Goal: Information Seeking & Learning: Learn about a topic

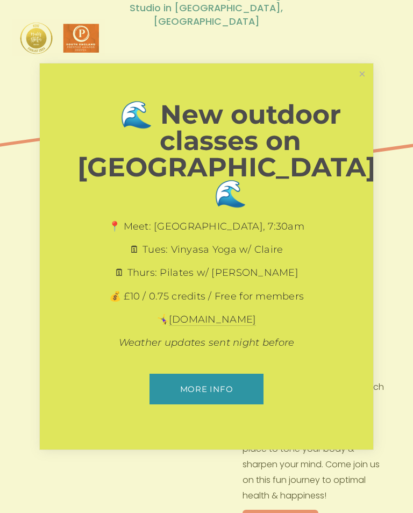
scroll to position [159, 0]
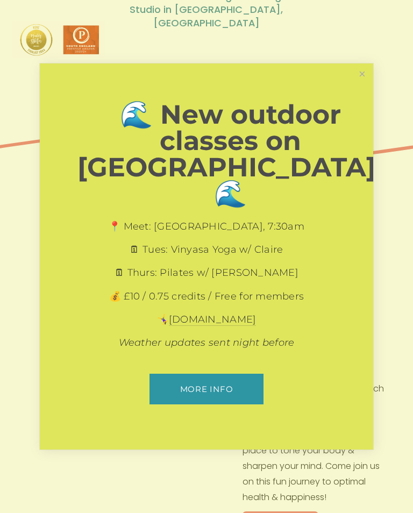
click at [361, 84] on link "Close" at bounding box center [362, 74] width 19 height 19
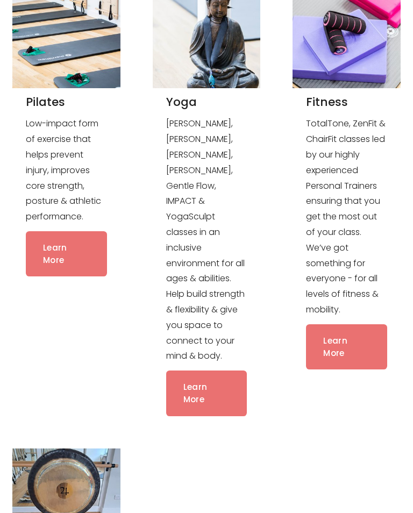
scroll to position [742, 0]
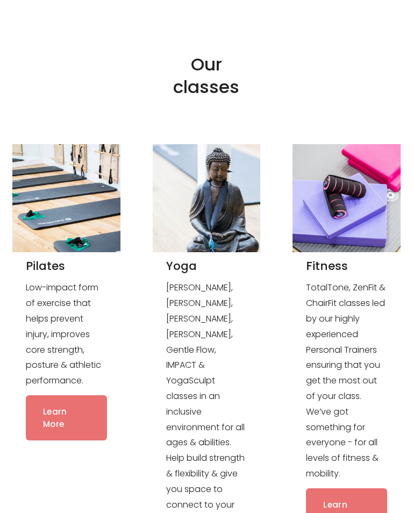
click at [63, 395] on link "Learn More" at bounding box center [66, 417] width 81 height 45
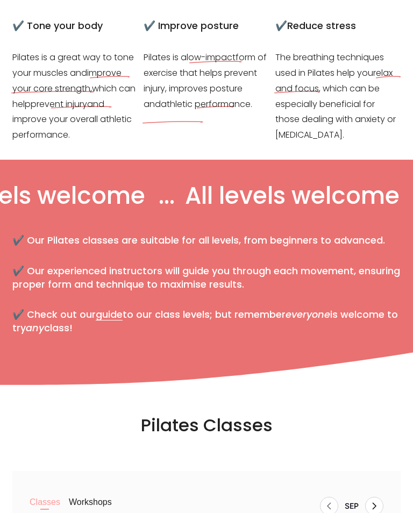
scroll to position [287, 0]
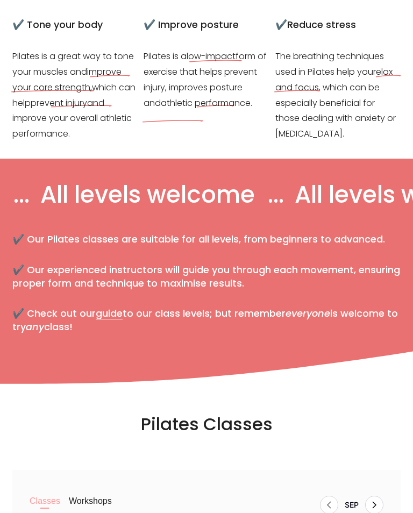
click at [116, 308] on link "guide" at bounding box center [109, 312] width 27 height 13
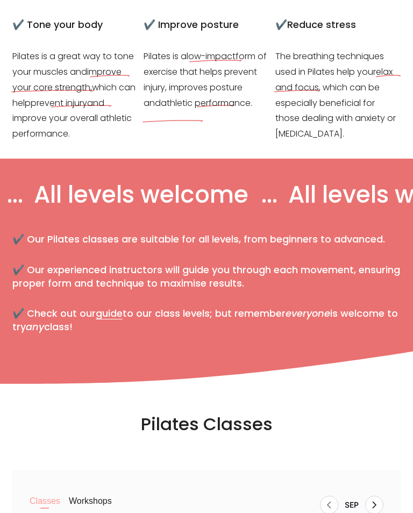
scroll to position [286, 0]
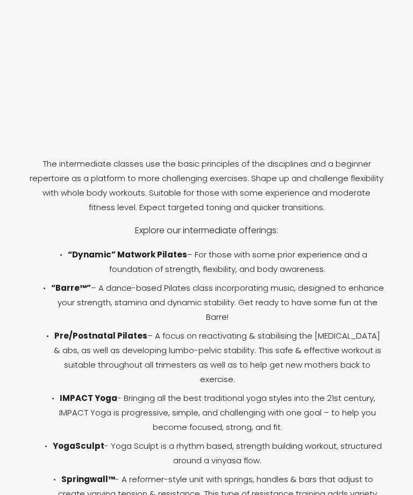
scroll to position [1271, 0]
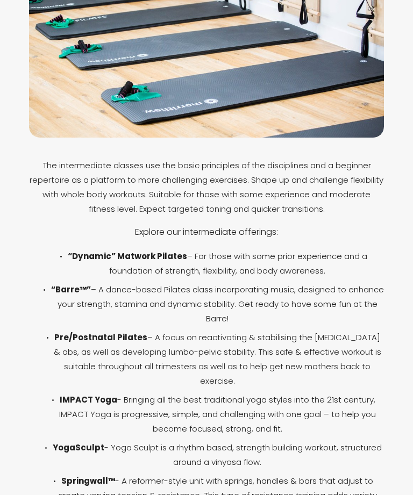
click at [294, 372] on ul "“Dynamic” Matwork Pilates – For those with some prior experience and a foundati…" at bounding box center [206, 445] width 355 height 393
click at [154, 250] on strong "“Dynamic” Matwork Pilates" at bounding box center [127, 255] width 119 height 11
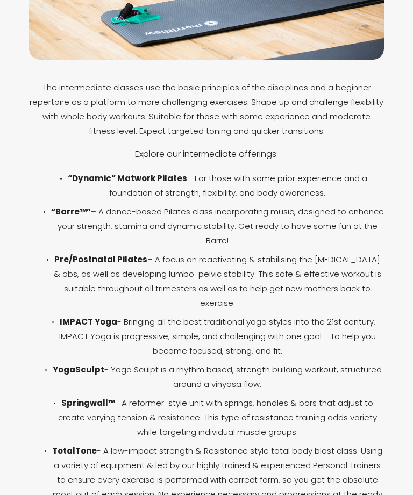
scroll to position [1349, 0]
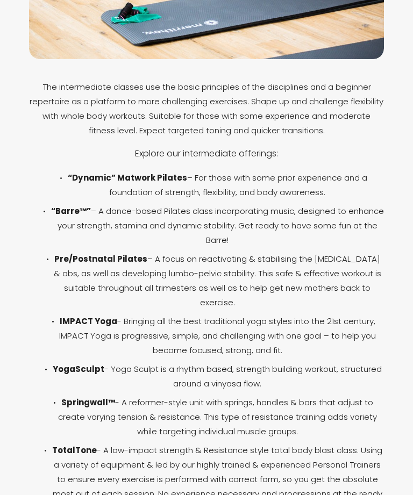
click at [70, 314] on p "IMPACT Yoga - Bringing all the best traditional yoga styles into the 21st centu…" at bounding box center [218, 336] width 334 height 44
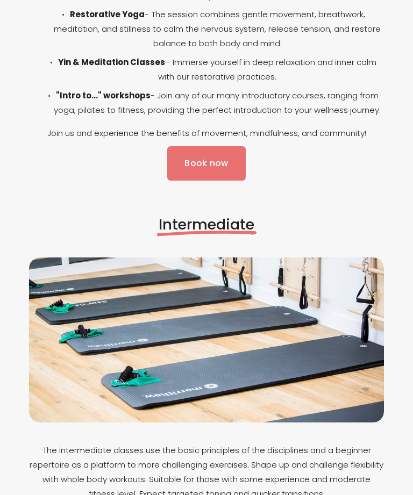
scroll to position [987, 0]
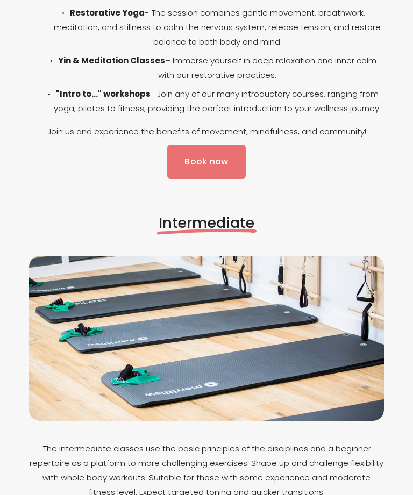
click at [224, 226] on span "Intermediate" at bounding box center [207, 223] width 96 height 20
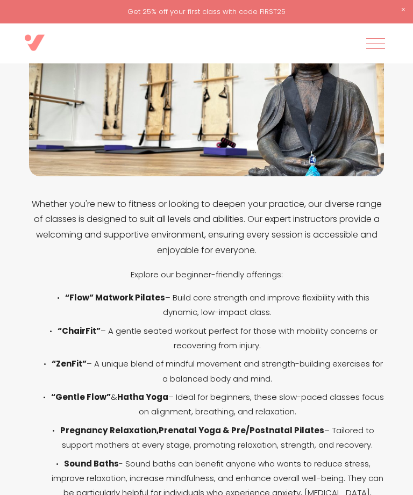
scroll to position [0, 0]
